Goal: Task Accomplishment & Management: Complete application form

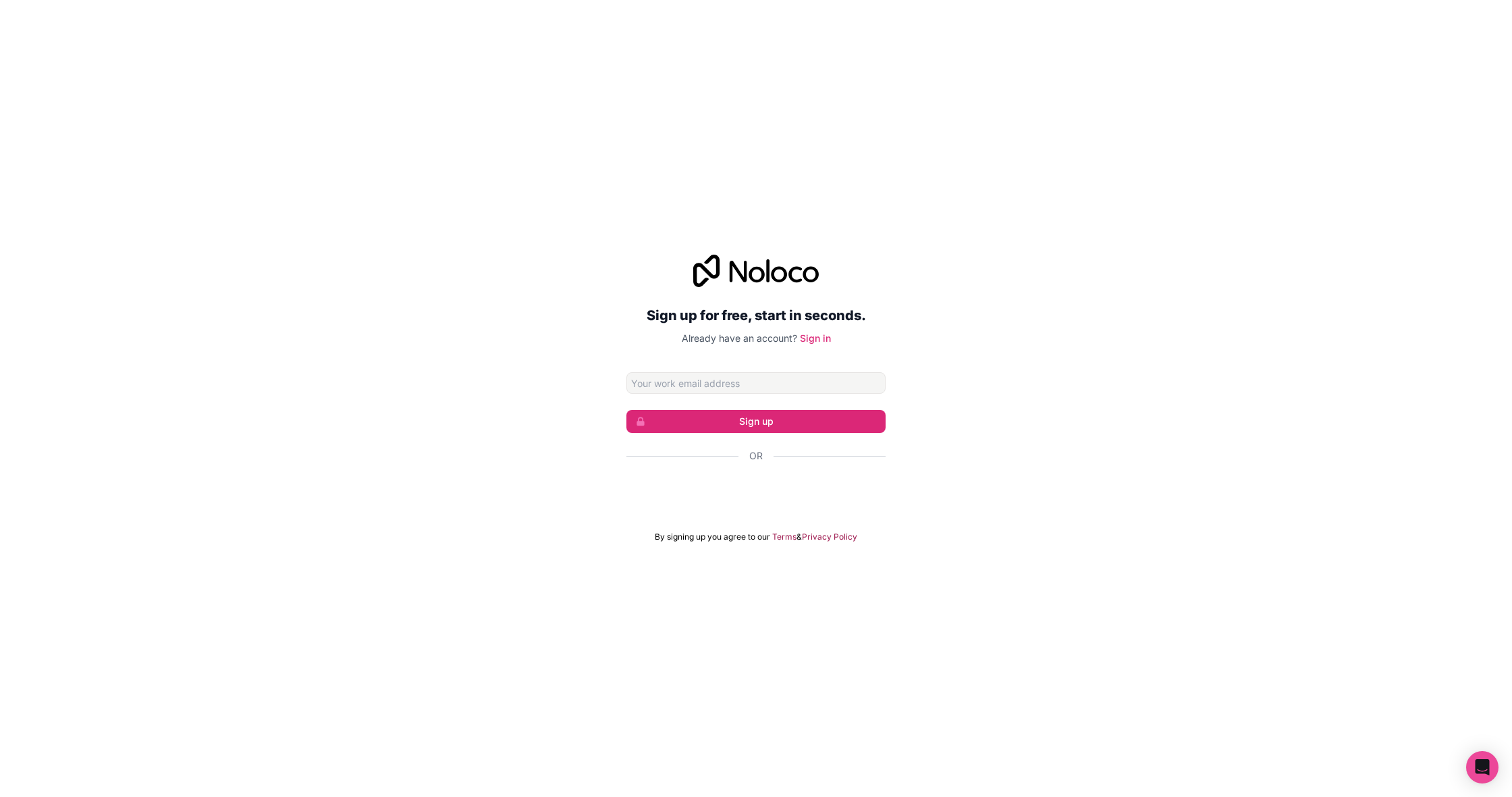
click at [944, 160] on div "Sign up for free, start in seconds. Already have an account? Sign in Sign up Or…" at bounding box center [756, 398] width 1512 height 797
click at [801, 377] on input "Email address" at bounding box center [756, 382] width 259 height 22
type input "n"
type input "[EMAIL_ADDRESS][DOMAIN_NAME]"
click at [827, 426] on button "Sign up" at bounding box center [756, 421] width 259 height 23
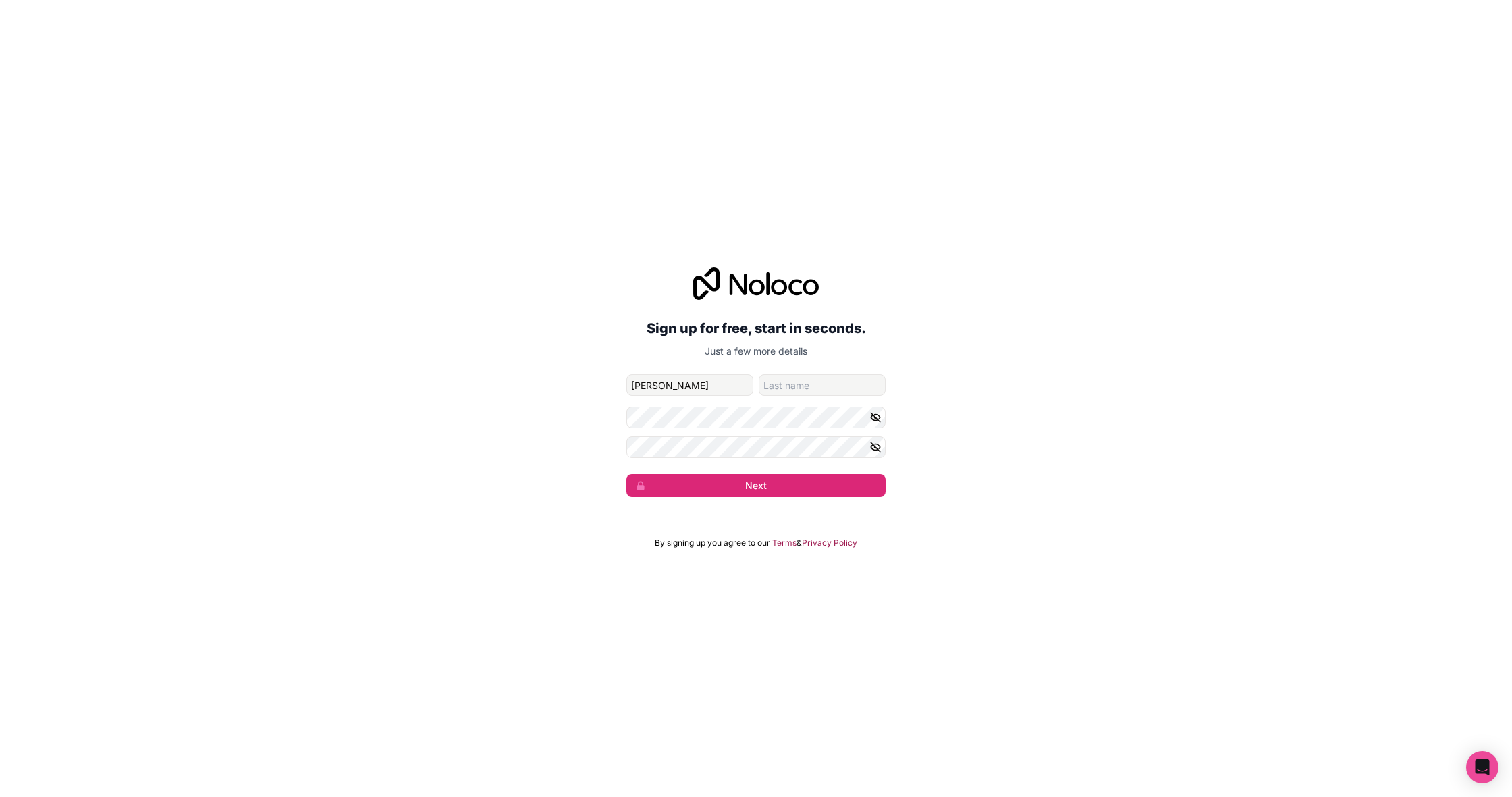
type input "[PERSON_NAME]"
type input "Pray"
click at [874, 417] on icon "button" at bounding box center [875, 417] width 12 height 12
click at [756, 485] on button "Next" at bounding box center [756, 485] width 259 height 23
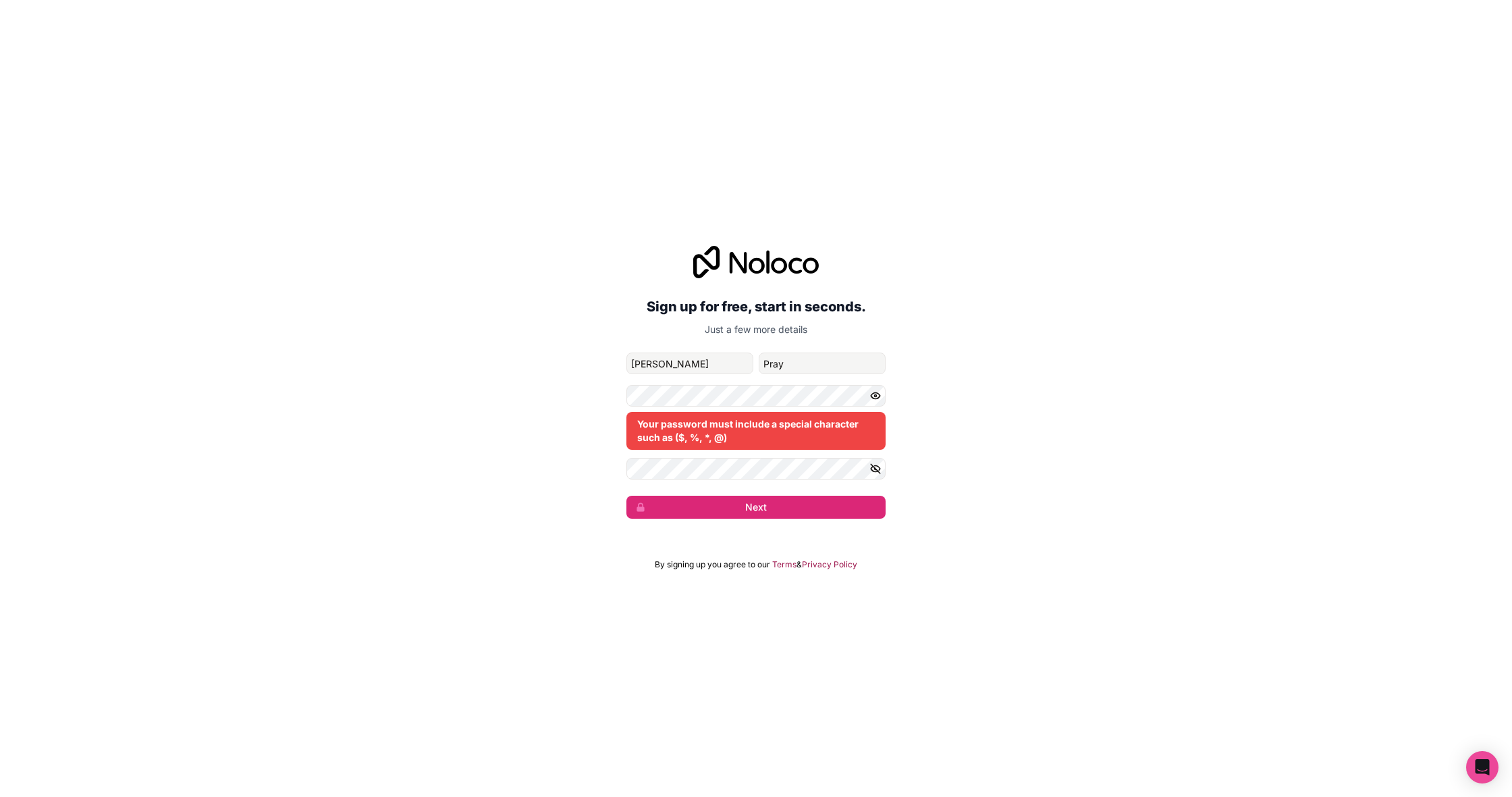
click at [879, 397] on icon "button" at bounding box center [875, 395] width 10 height 6
click at [875, 401] on icon "button" at bounding box center [875, 395] width 12 height 12
click at [873, 394] on icon "button" at bounding box center [875, 395] width 10 height 6
drag, startPoint x: 875, startPoint y: 410, endPoint x: 873, endPoint y: 401, distance: 9.2
click at [873, 401] on div "Your password must include a special character such as ($, %, *, @)" at bounding box center [756, 417] width 259 height 65
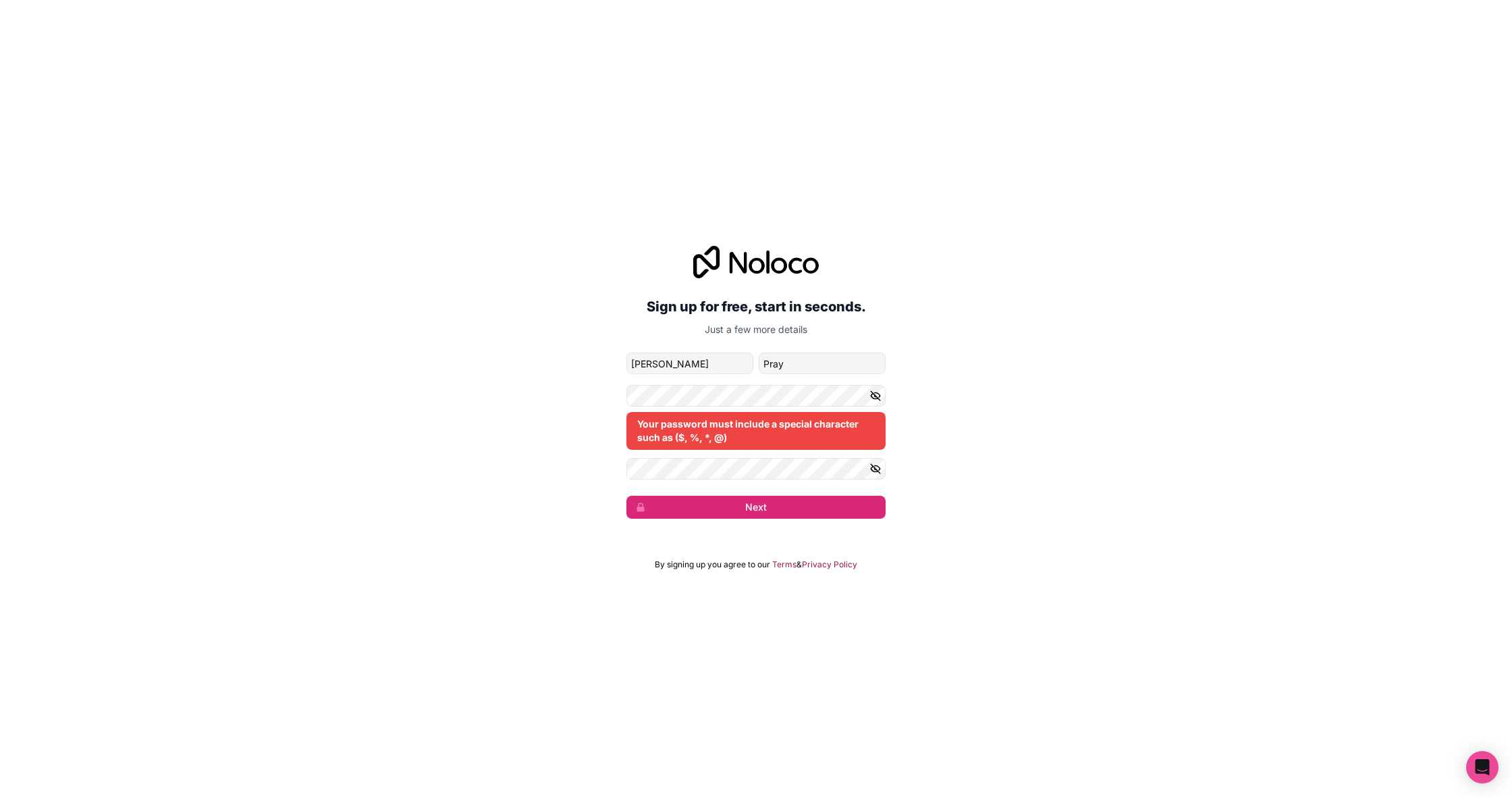
click at [873, 399] on icon "button" at bounding box center [875, 395] width 12 height 12
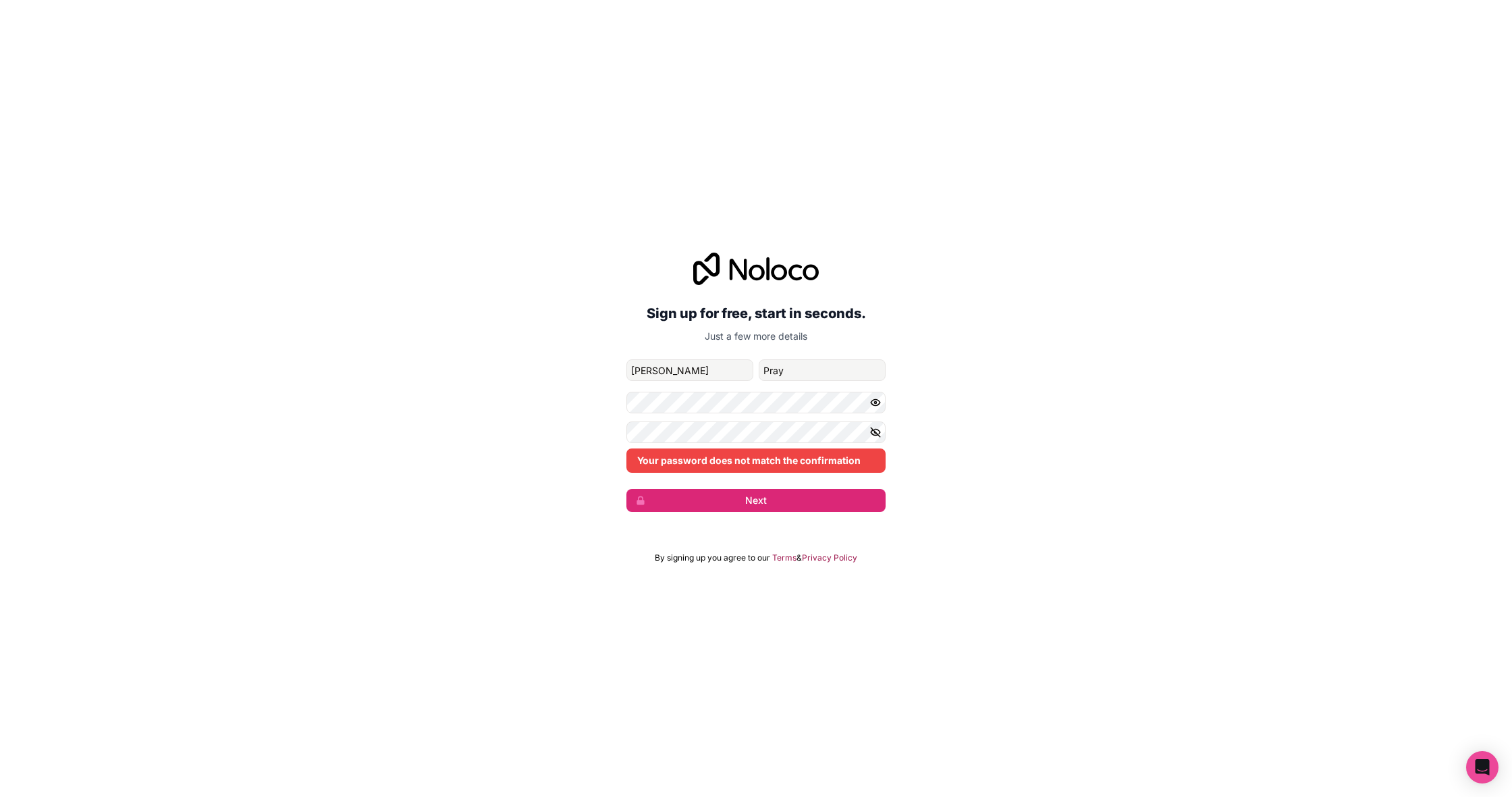
click at [812, 443] on div "Your password does not match the confirmation" at bounding box center [756, 447] width 259 height 51
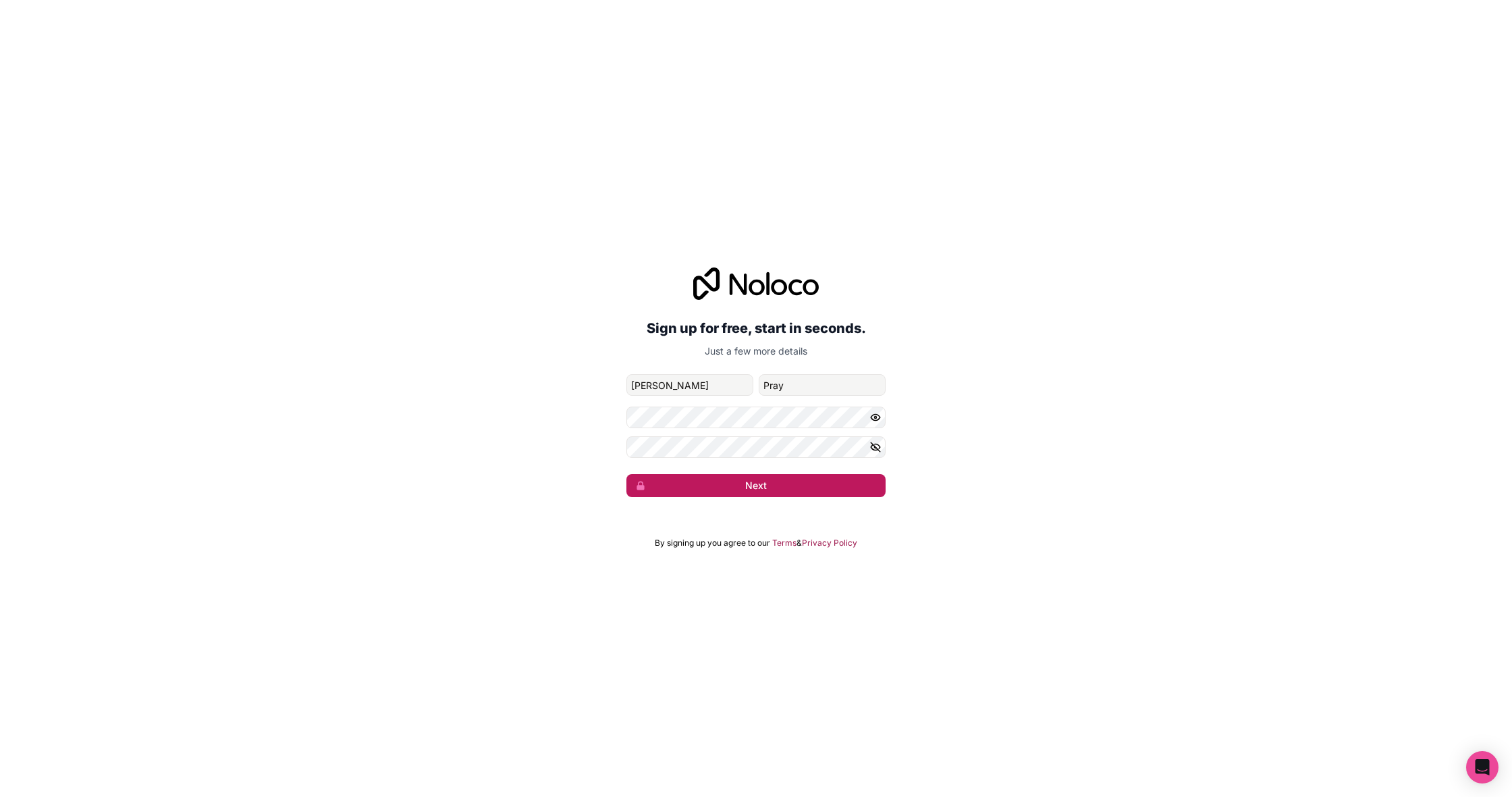
click at [794, 476] on button "Next" at bounding box center [756, 485] width 259 height 23
